Goal: Transaction & Acquisition: Purchase product/service

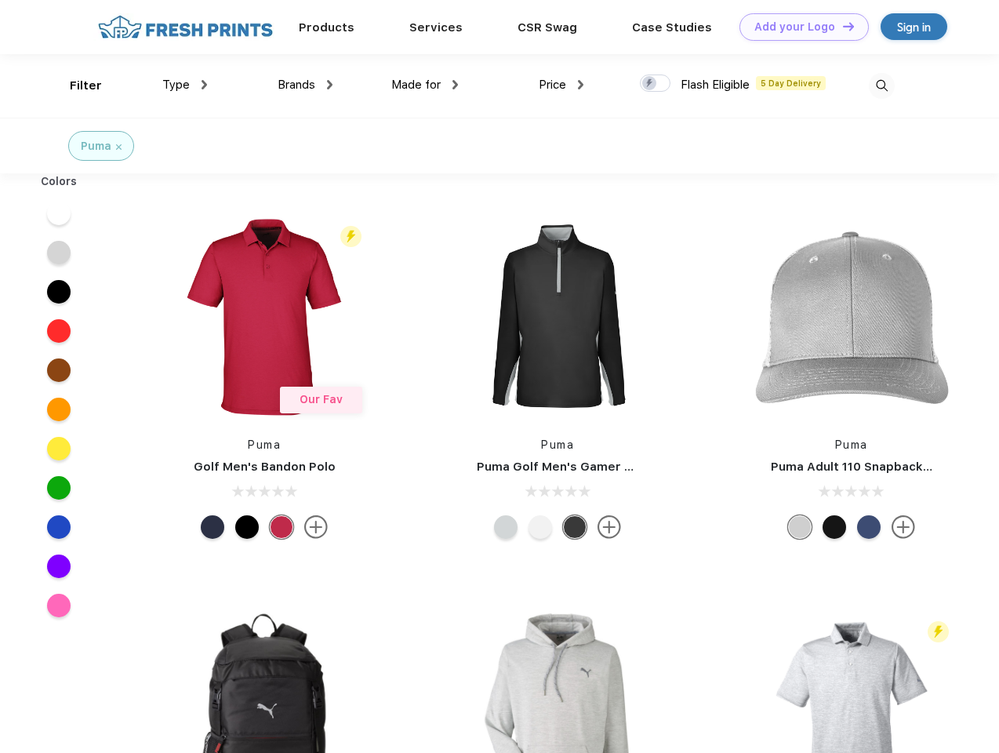
click at [798, 27] on link "Add your Logo Design Tool" at bounding box center [803, 26] width 129 height 27
click at [0, 0] on div "Design Tool" at bounding box center [0, 0] width 0 height 0
click at [841, 26] on link "Add your Logo Design Tool" at bounding box center [803, 26] width 129 height 27
click at [75, 85] on div "Filter" at bounding box center [86, 86] width 32 height 18
click at [185, 85] on span "Type" at bounding box center [175, 85] width 27 height 14
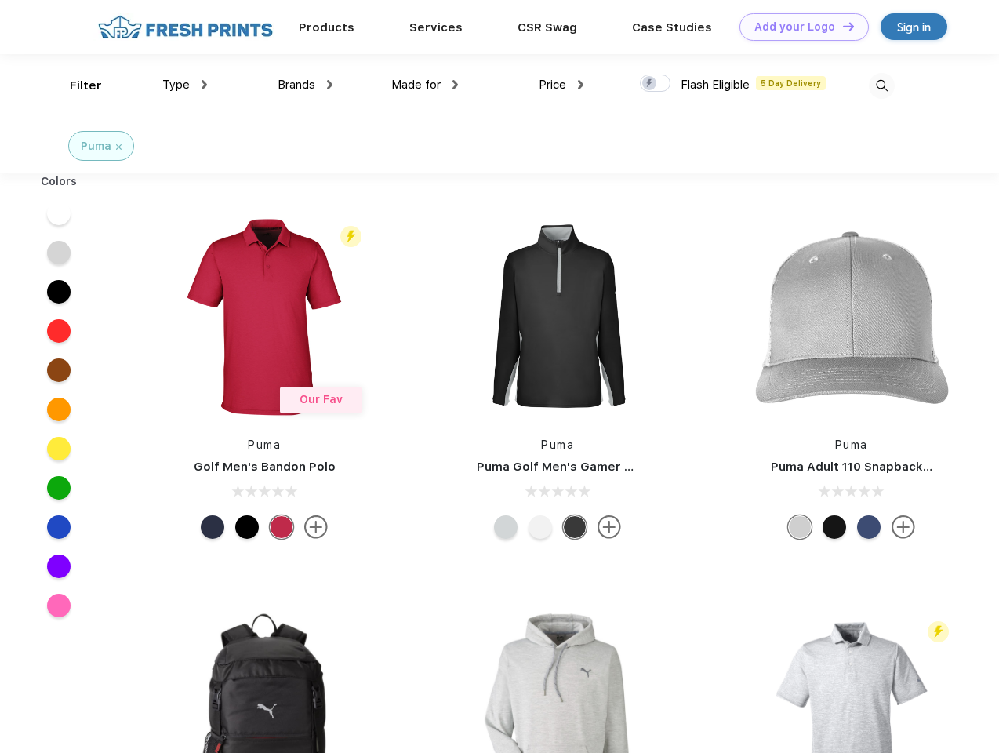
click at [305, 85] on span "Brands" at bounding box center [297, 85] width 38 height 14
click at [425, 85] on span "Made for" at bounding box center [415, 85] width 49 height 14
click at [561, 85] on span "Price" at bounding box center [552, 85] width 27 height 14
click at [656, 84] on div at bounding box center [655, 82] width 31 height 17
click at [650, 84] on input "checkbox" at bounding box center [645, 79] width 10 height 10
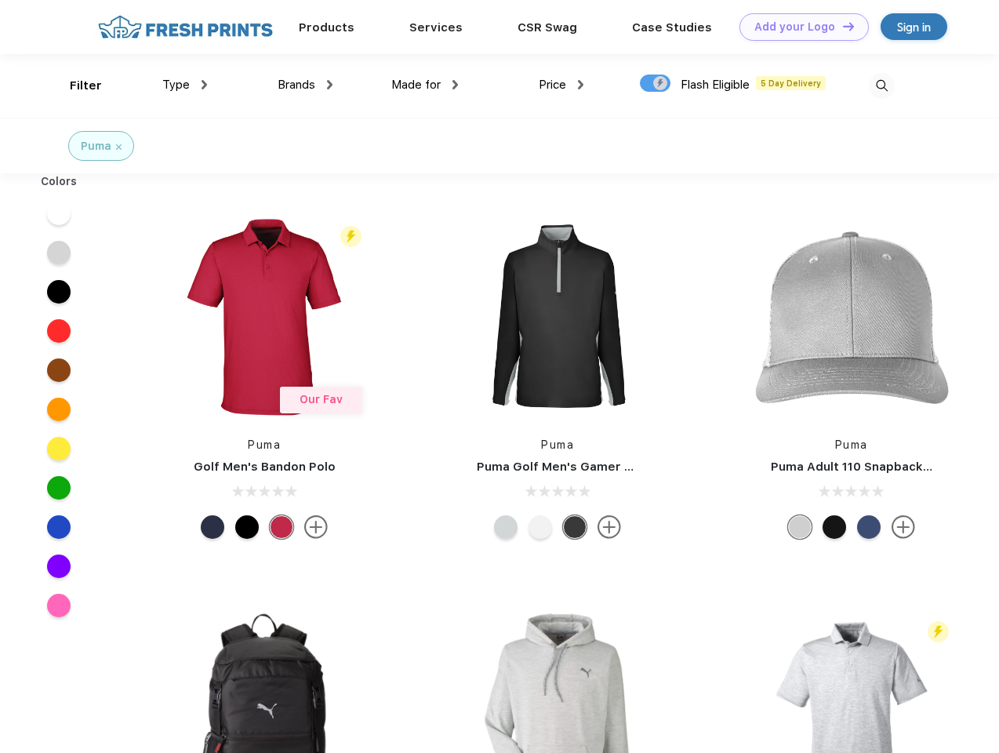
click at [881, 85] on img at bounding box center [882, 86] width 26 height 26
